Goal: Task Accomplishment & Management: Manage account settings

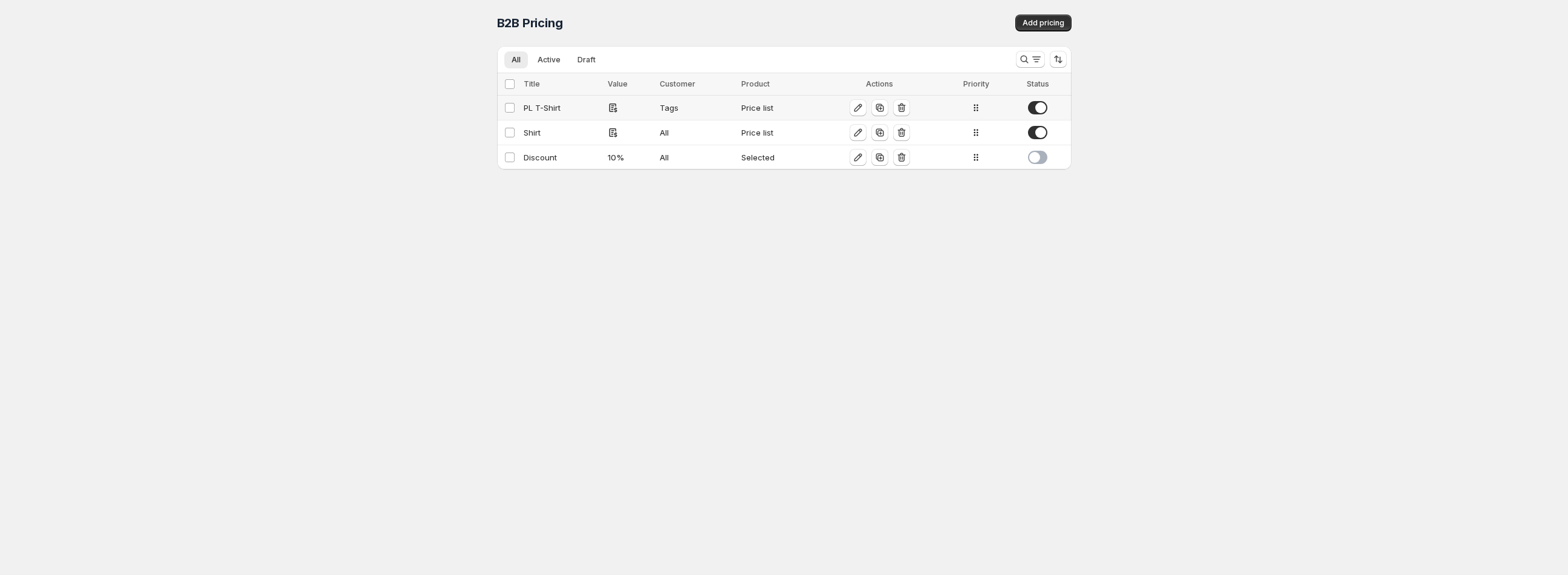
click at [564, 103] on div "PL T-Shirt" at bounding box center [562, 107] width 76 height 12
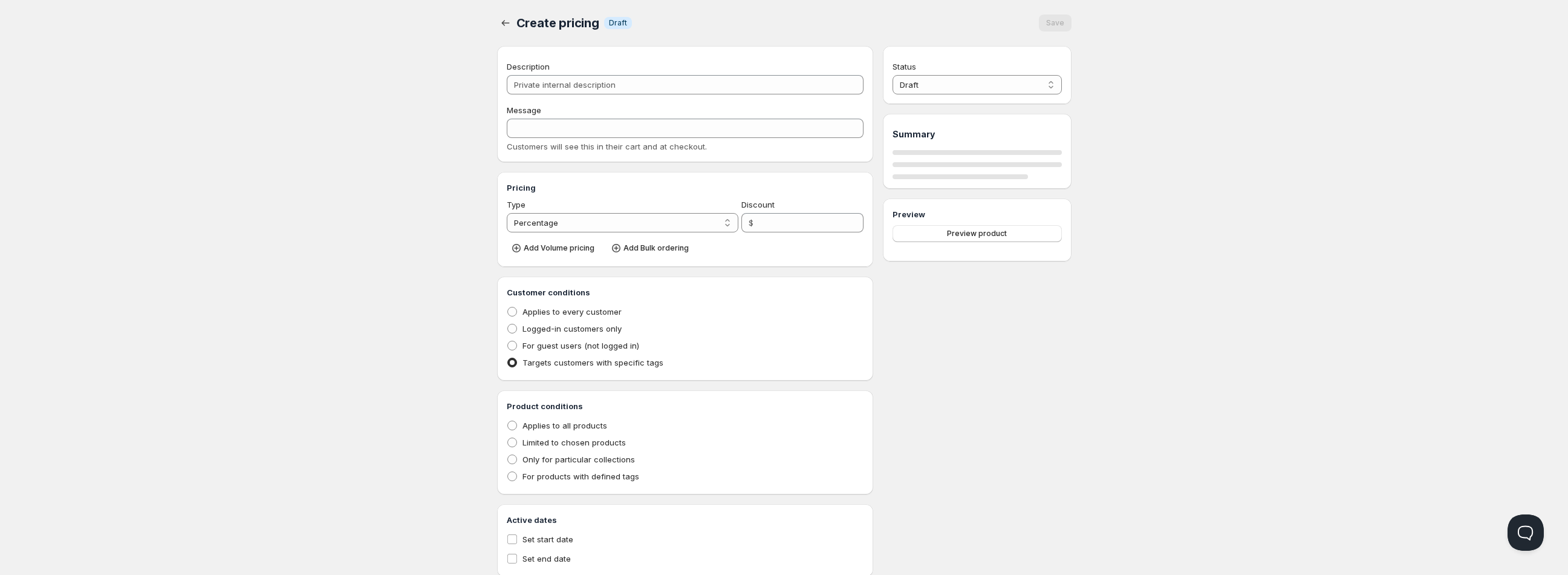
type input "PL T-Shirt"
type input "PL_T-SHIRT"
radio input "true"
select select "1"
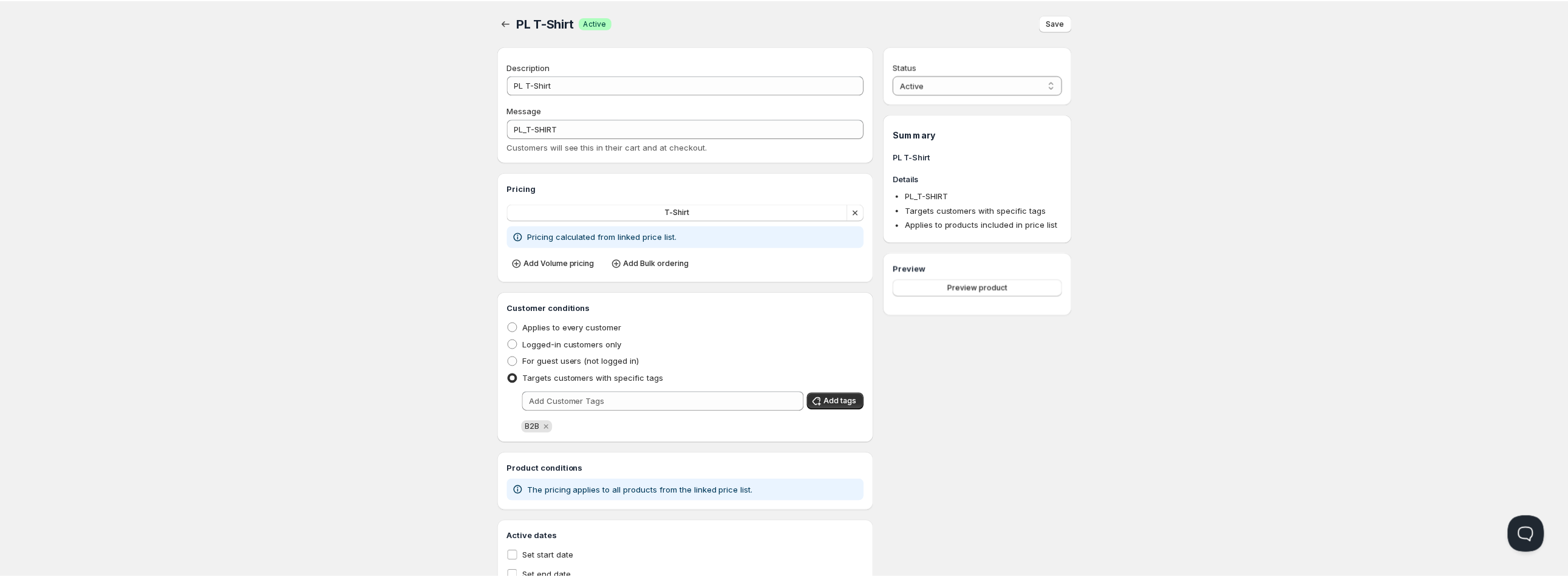
scroll to position [47, 0]
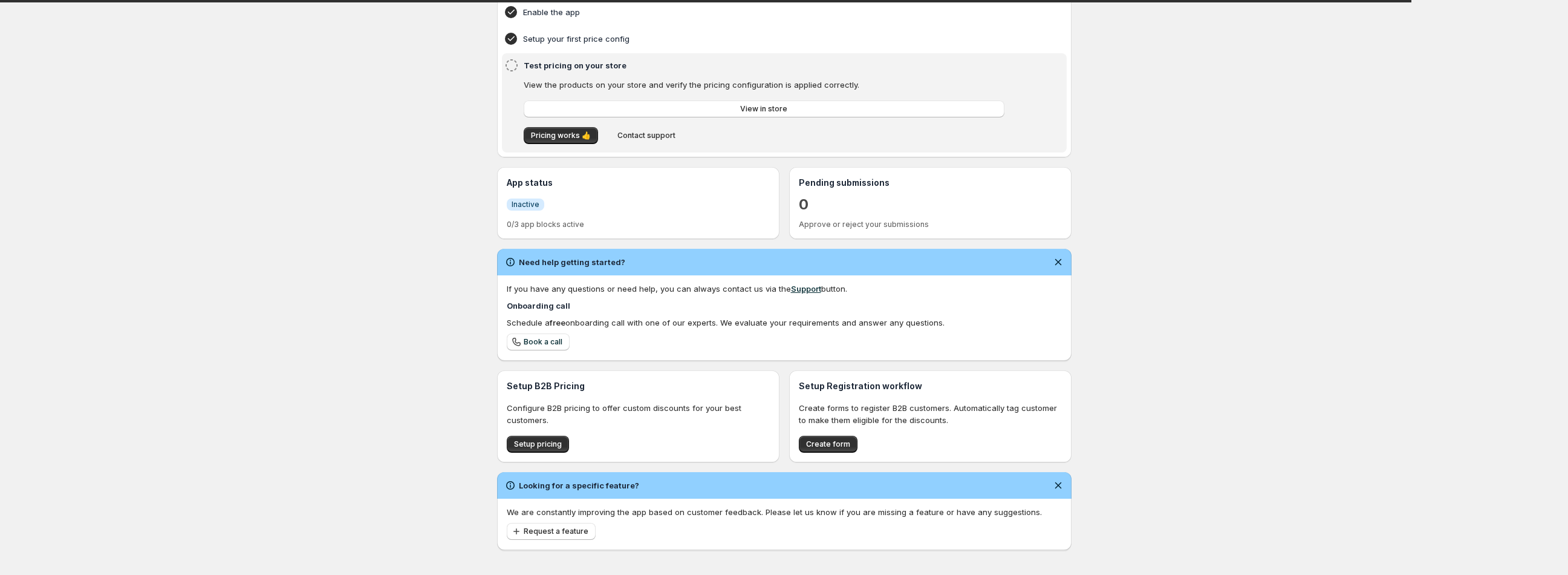
scroll to position [129, 0]
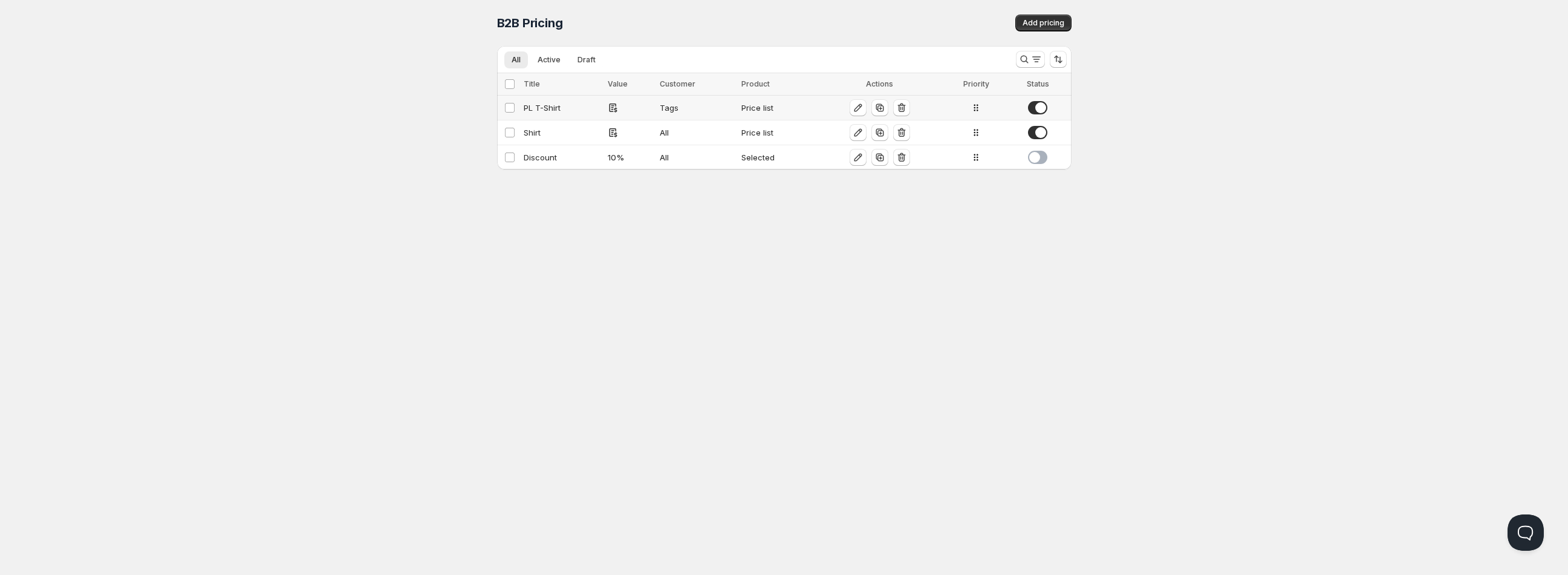
click at [565, 110] on div "PL T-Shirt" at bounding box center [562, 107] width 76 height 12
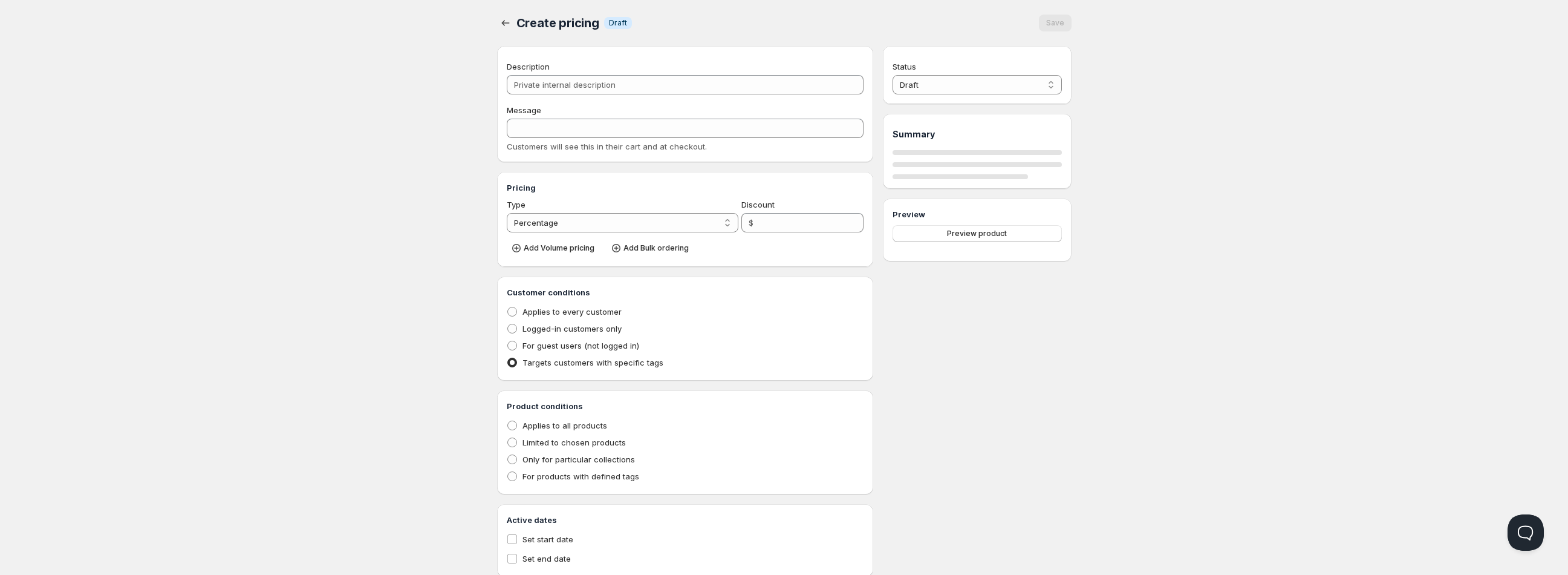
type input "PL T-Shirt"
type input "PL_T-SHIRT"
radio input "true"
select select "1"
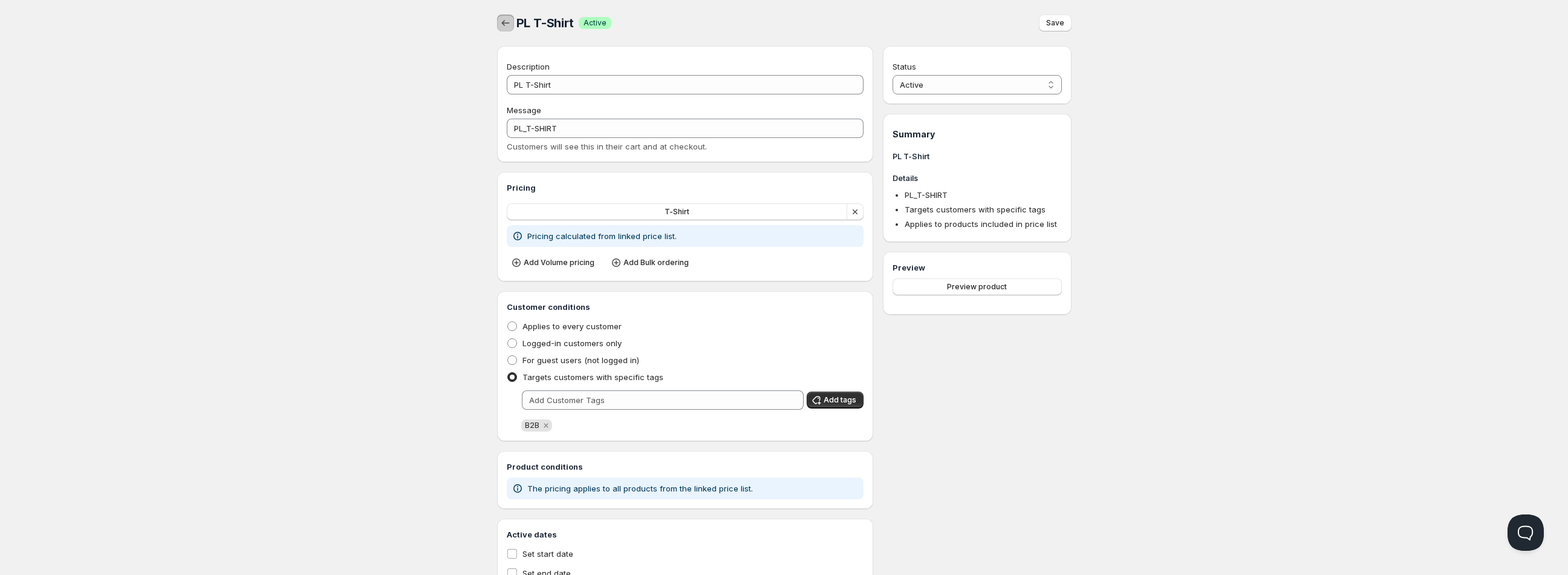
click at [506, 22] on icon "button" at bounding box center [505, 23] width 12 height 12
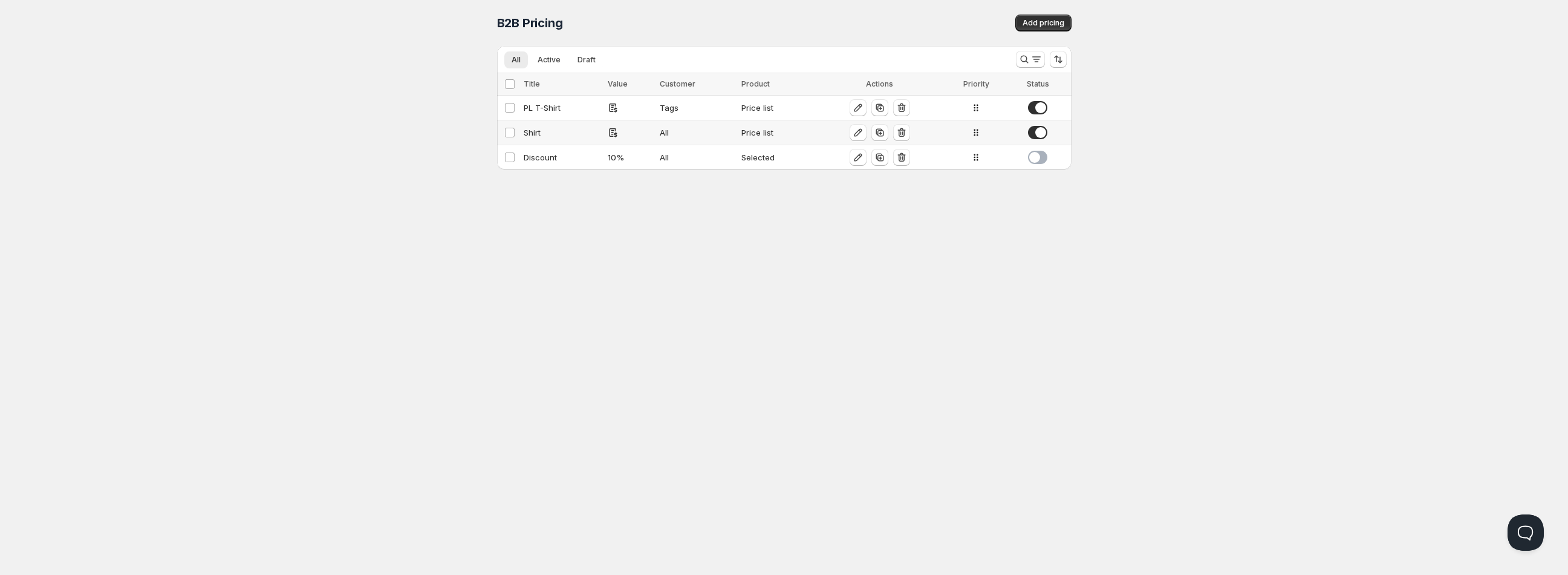
click at [572, 132] on div "Shirt" at bounding box center [562, 132] width 76 height 12
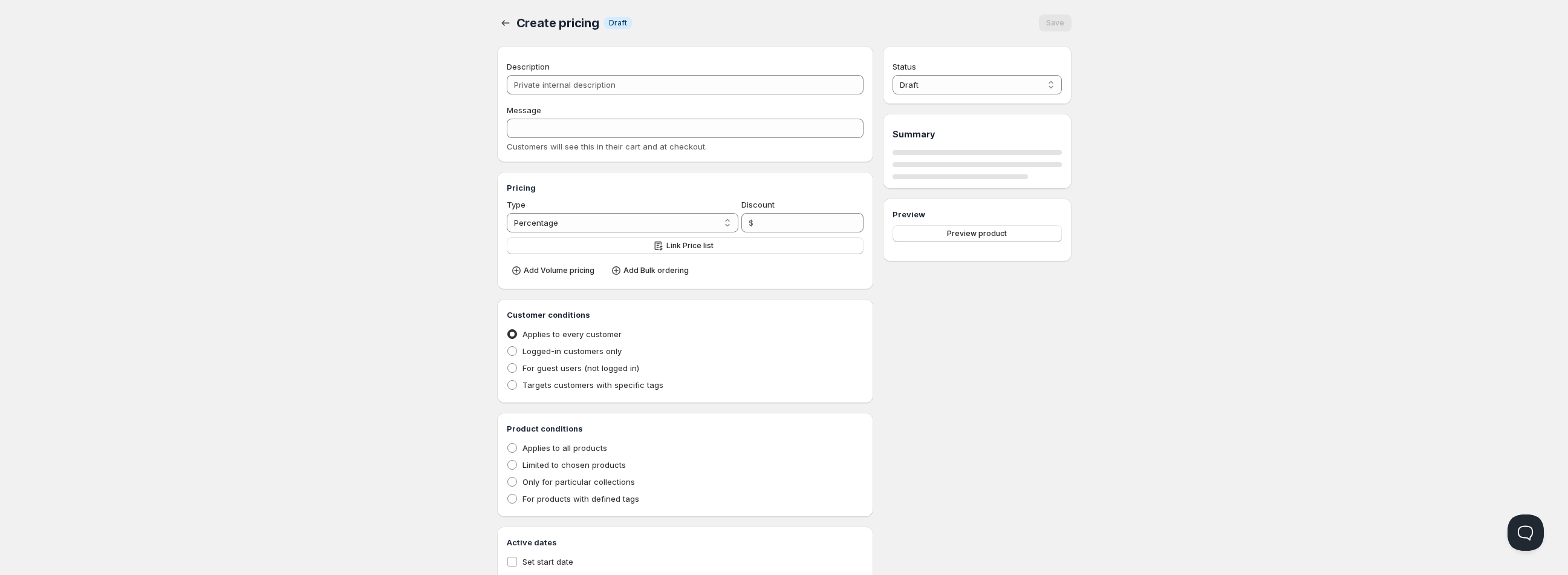
type input "Shirt"
type input "SHIRT"
radio input "true"
select select "1"
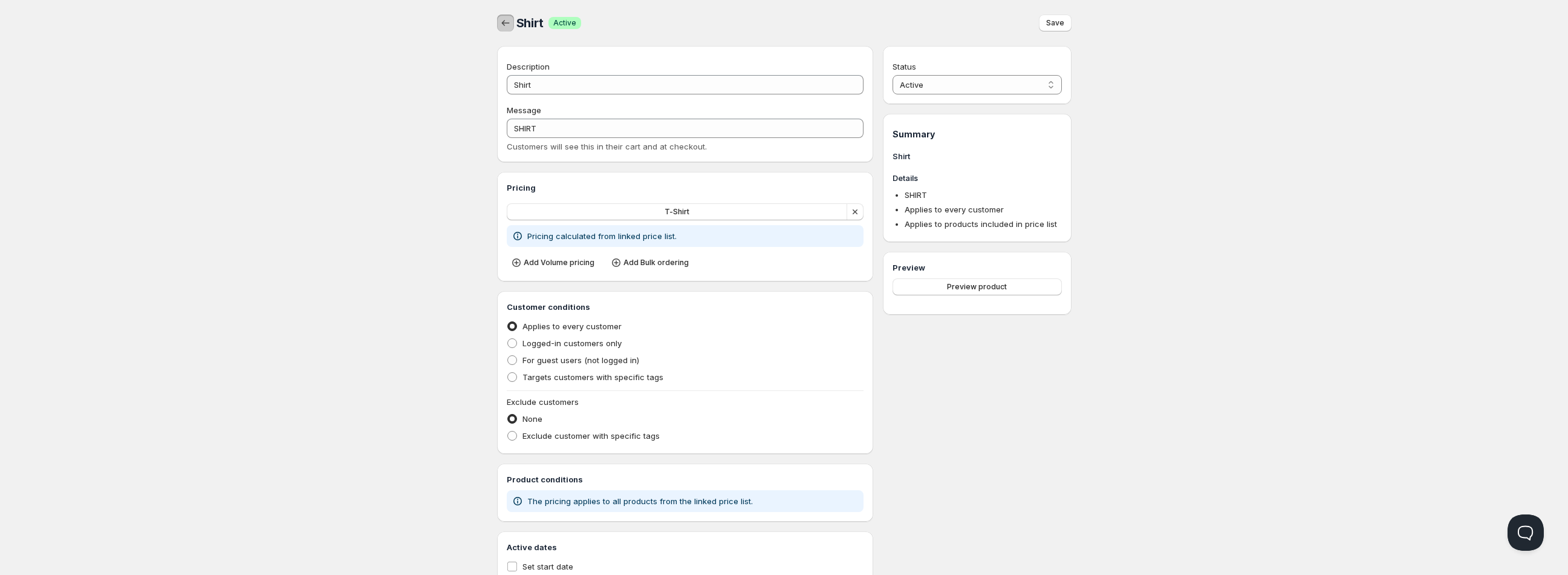
click at [505, 27] on icon "button" at bounding box center [505, 23] width 12 height 12
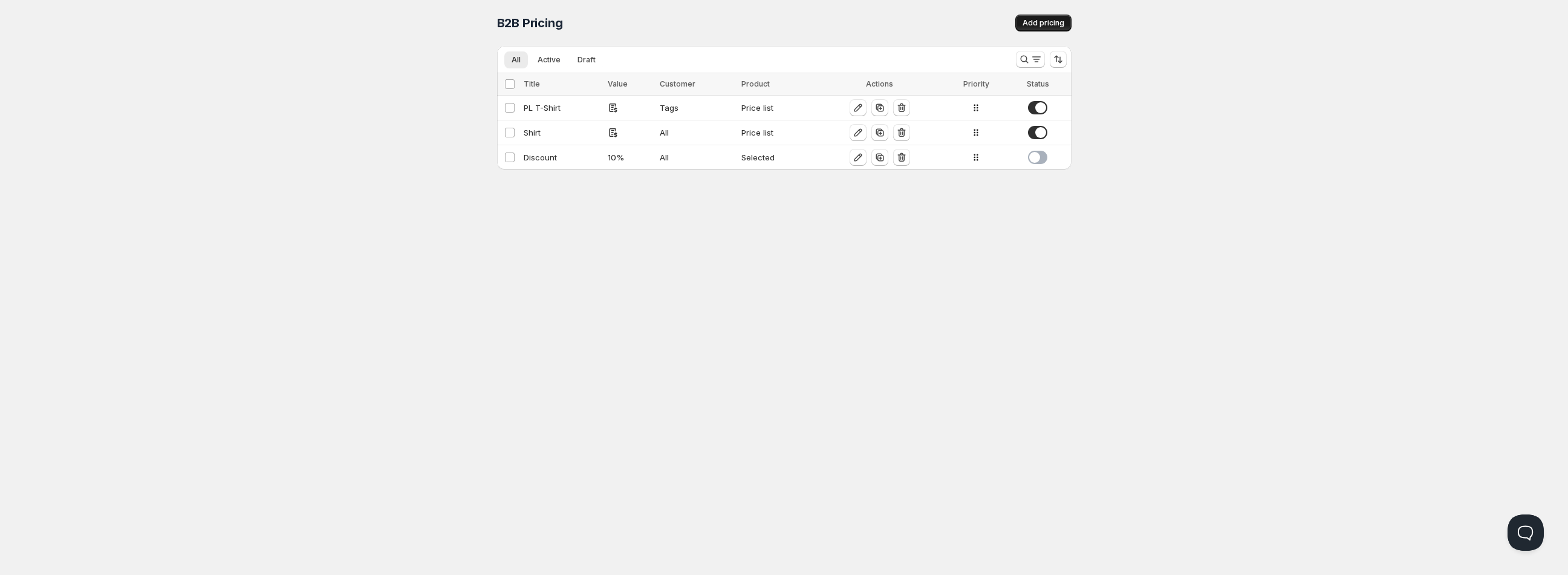
click at [1050, 24] on span "Add pricing" at bounding box center [1044, 23] width 42 height 10
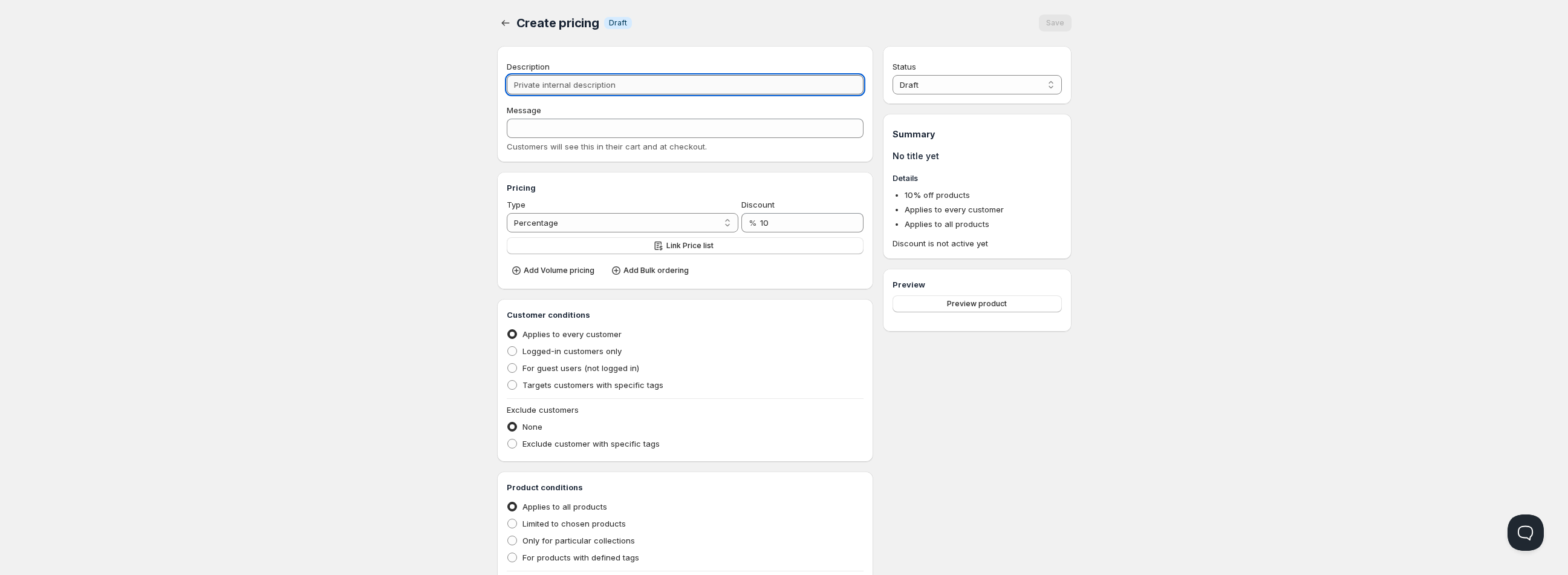
click at [606, 81] on input "Description" at bounding box center [686, 84] width 358 height 19
type input "C"
type input "Co"
type input "CO"
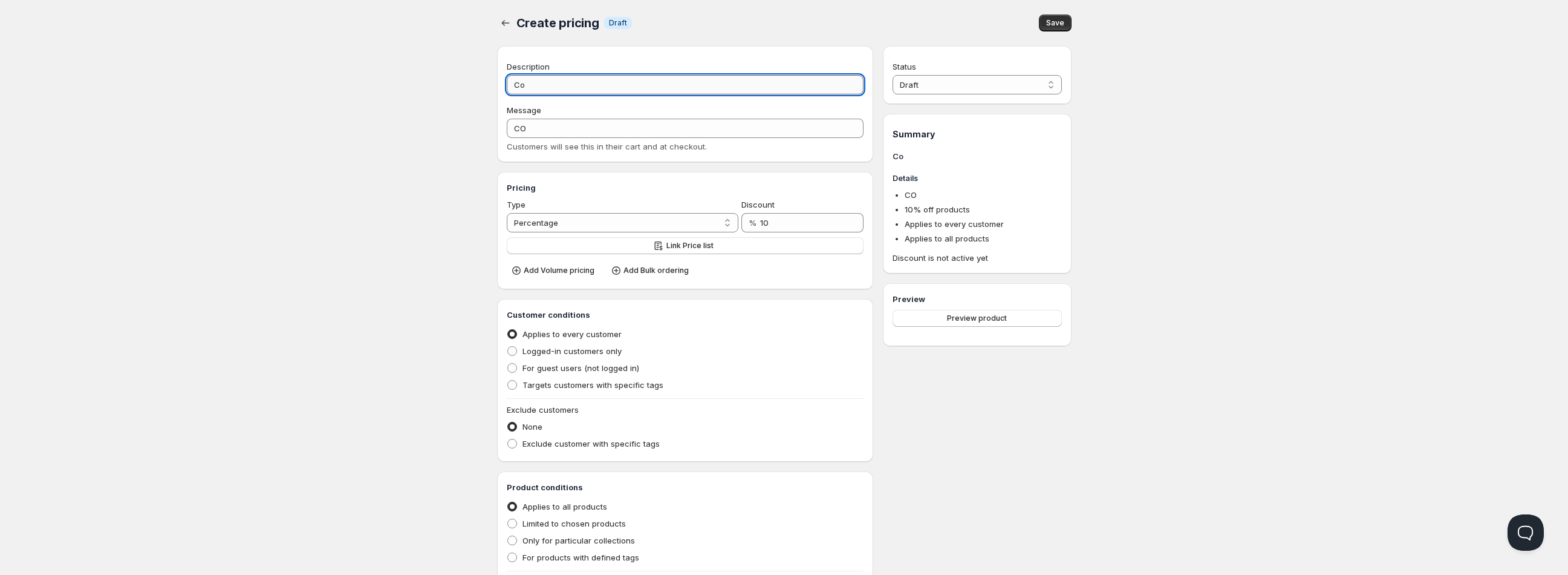
type input "Col"
type input "COL"
type input "Colo"
type input "COLO"
type input "Color"
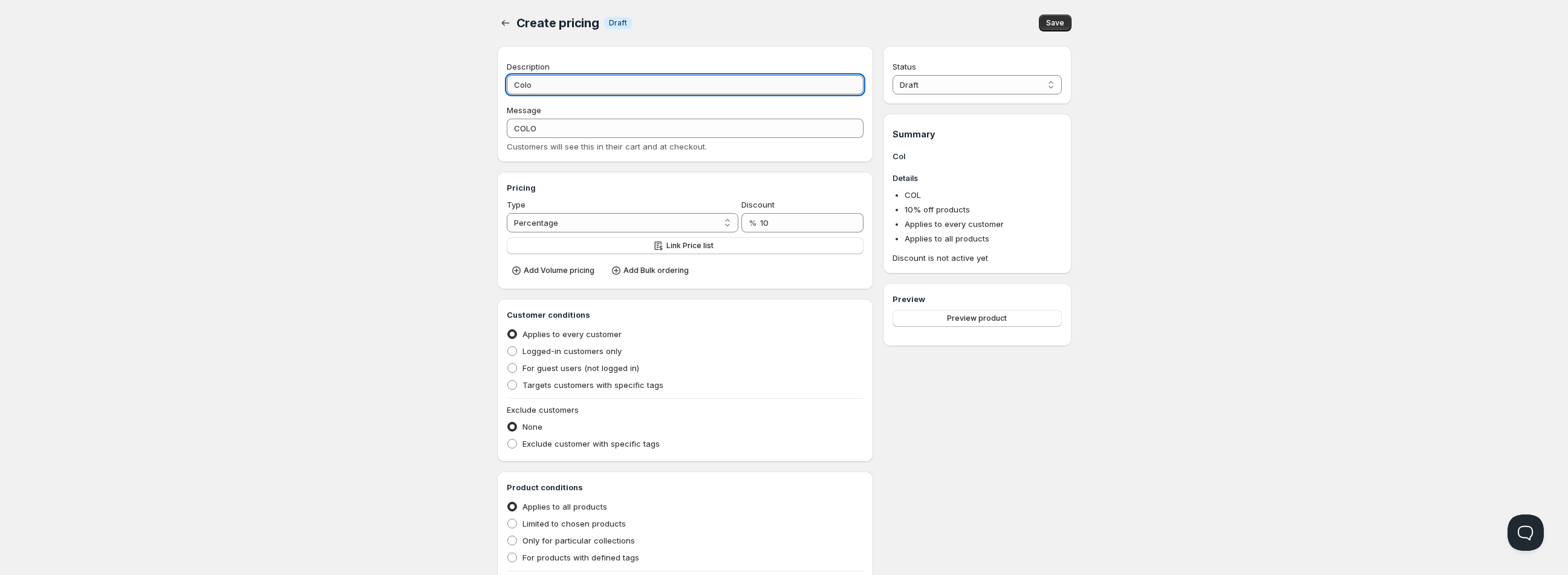
type input "COLOR"
type input "Color"
drag, startPoint x: 1083, startPoint y: 485, endPoint x: 907, endPoint y: 379, distance: 205.5
click at [1083, 485] on div "Create pricing. This page is ready Create pricing Info Draft Save Description C…" at bounding box center [784, 366] width 603 height 734
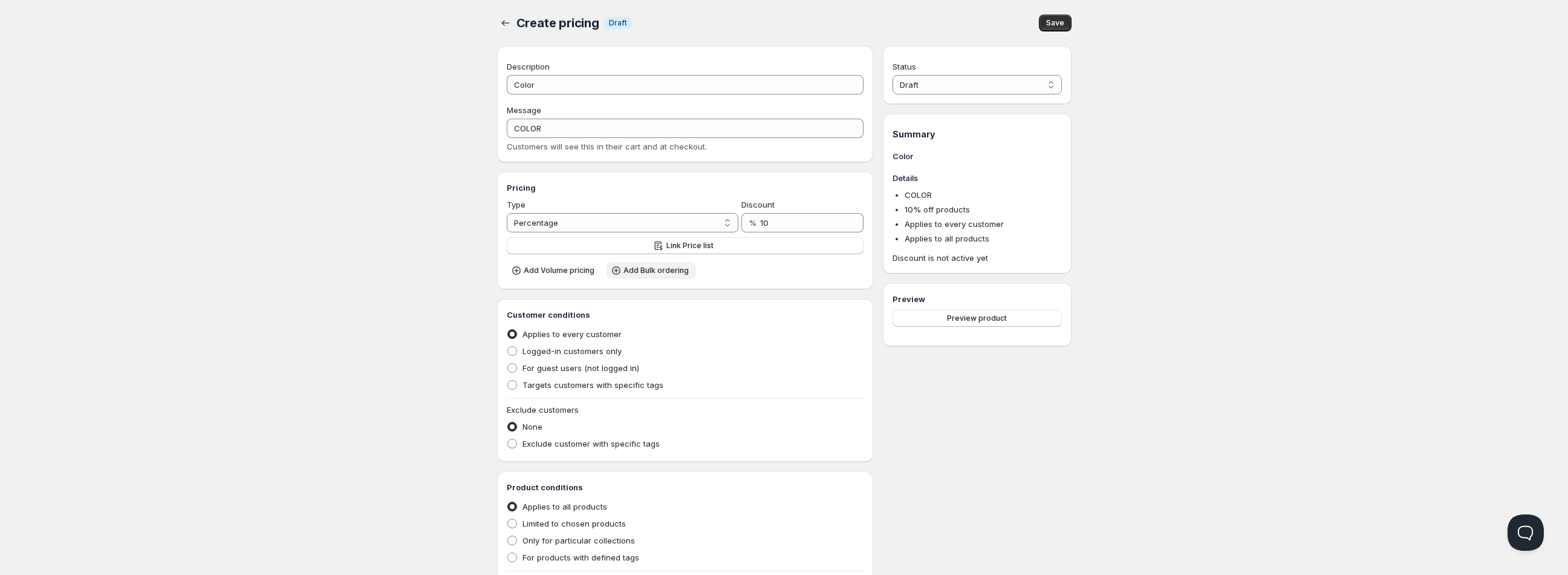
click at [647, 270] on span "Add Bulk ordering" at bounding box center [656, 271] width 65 height 10
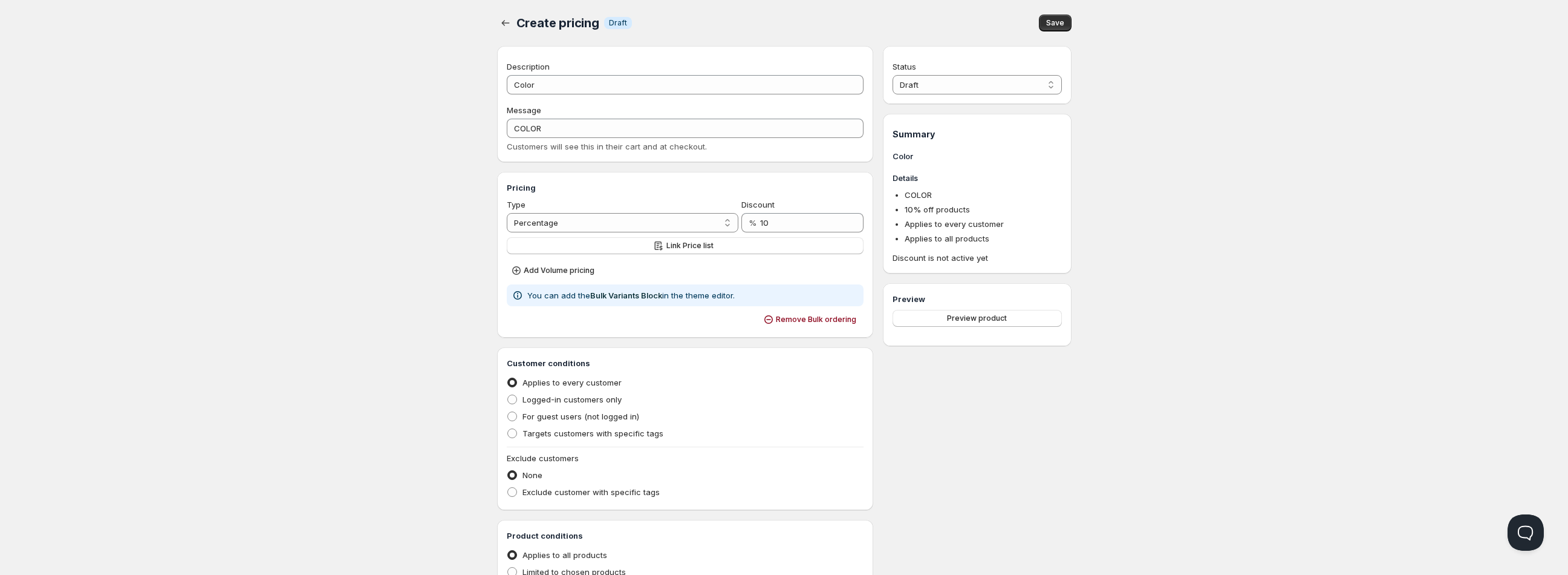
click at [924, 376] on div "Status Draft Active Draft Summary Color Details COLOR 10 % off products Applies…" at bounding box center [976, 413] width 188 height 736
drag, startPoint x: 1013, startPoint y: 86, endPoint x: 1000, endPoint y: 93, distance: 14.8
click at [1013, 86] on select "Draft Active" at bounding box center [977, 84] width 168 height 19
select select "1"
click at [893, 75] on select "Draft Active" at bounding box center [977, 84] width 168 height 19
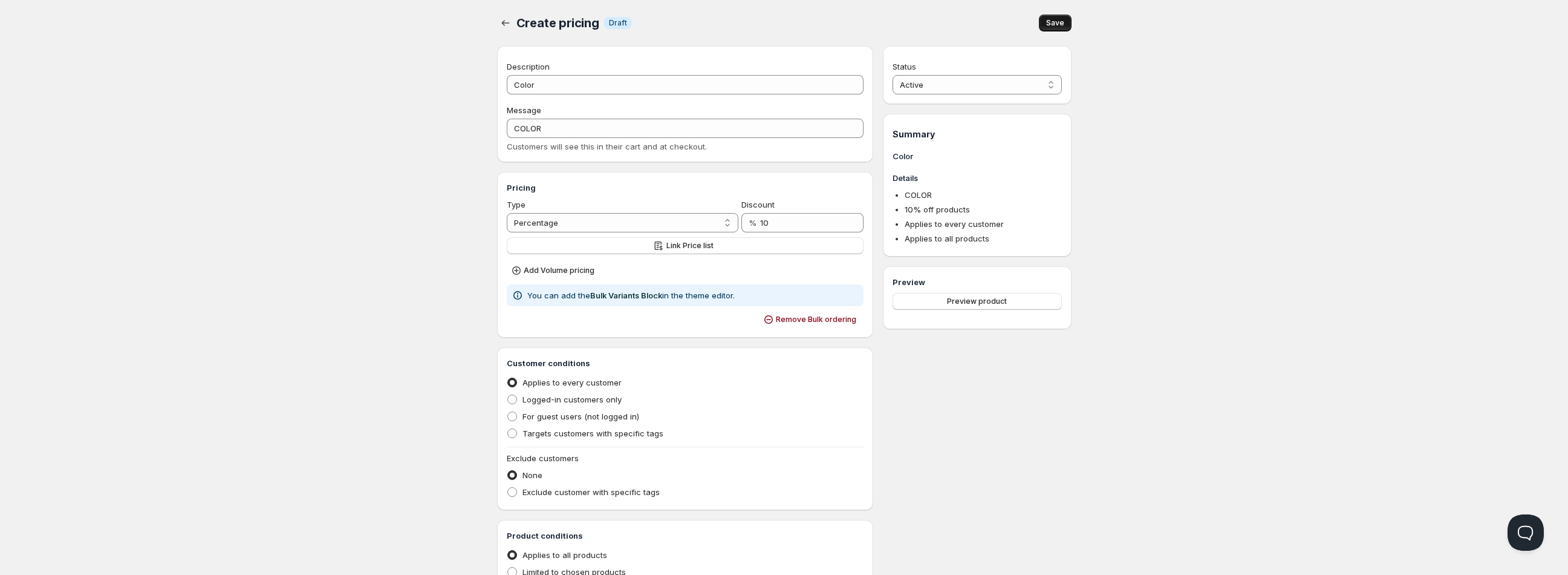
click at [1058, 18] on span "Save" at bounding box center [1055, 23] width 18 height 10
